Goal: Navigation & Orientation: Find specific page/section

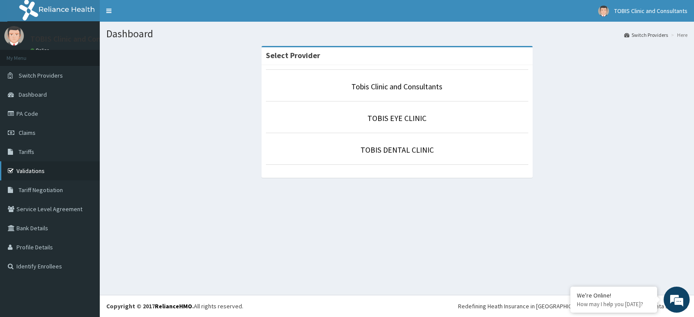
click at [33, 170] on link "Validations" at bounding box center [50, 170] width 100 height 19
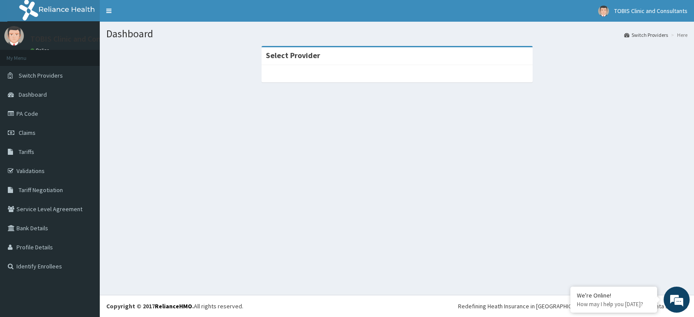
click at [270, 108] on section "Select Provider" at bounding box center [397, 93] width 594 height 108
click at [30, 168] on link "Validations" at bounding box center [50, 170] width 100 height 19
click at [308, 57] on strong "Select Provider" at bounding box center [293, 55] width 54 height 10
click at [415, 55] on div "Select Provider" at bounding box center [396, 56] width 271 height 18
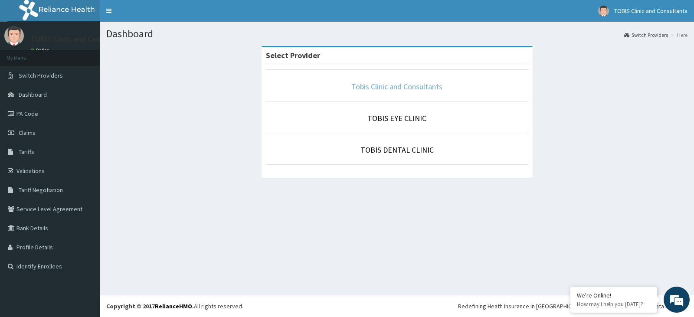
click at [383, 89] on link "Tobis Clinic and Consultants" at bounding box center [396, 87] width 91 height 10
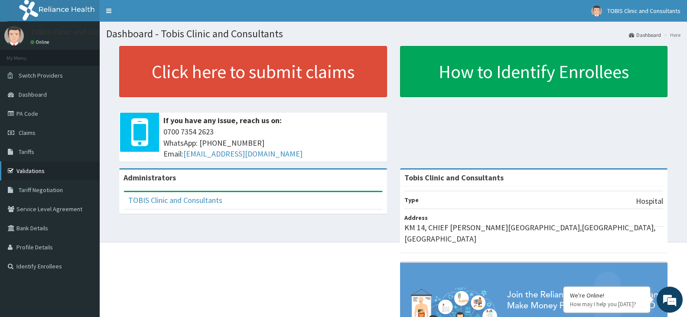
click at [26, 170] on link "Validations" at bounding box center [50, 170] width 100 height 19
